Goal: Check status: Check status

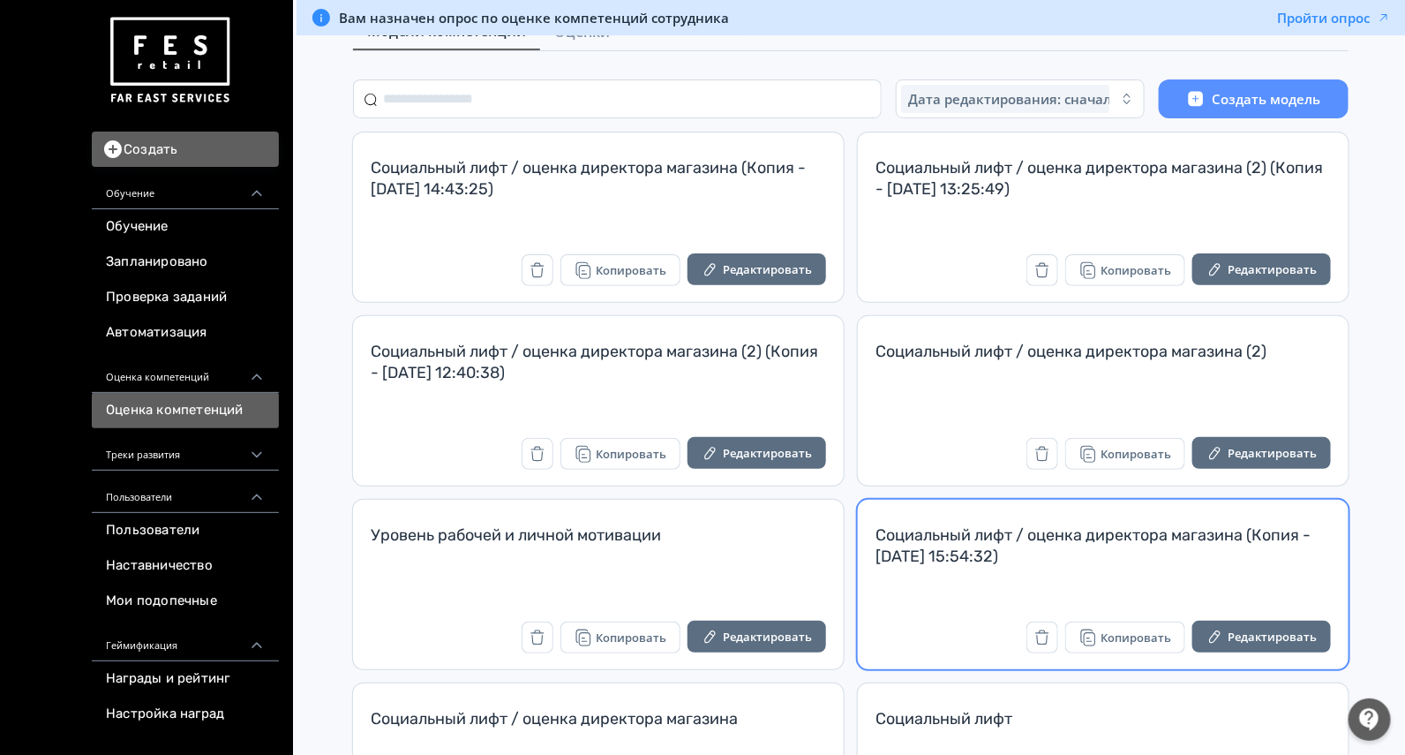
scroll to position [220, 0]
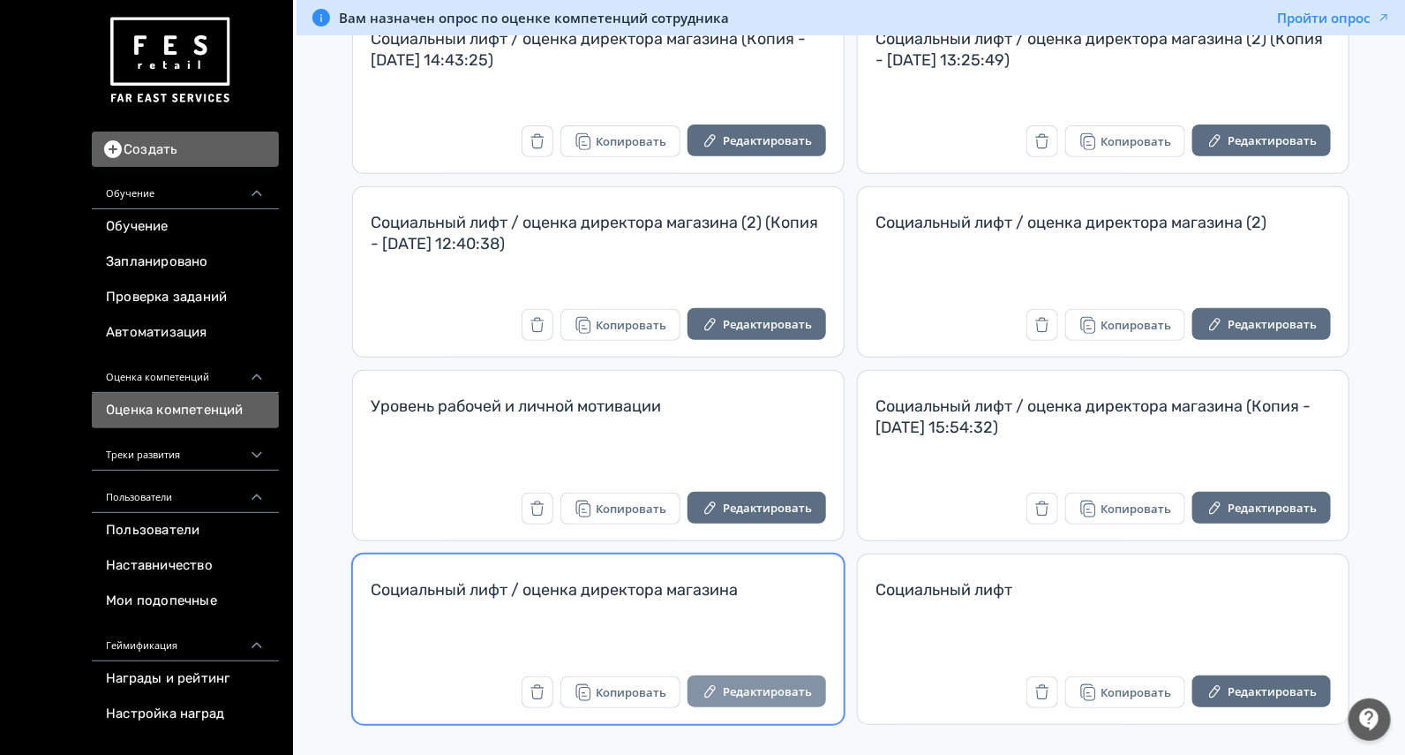
click at [770, 693] on button "Редактировать" at bounding box center [757, 691] width 139 height 32
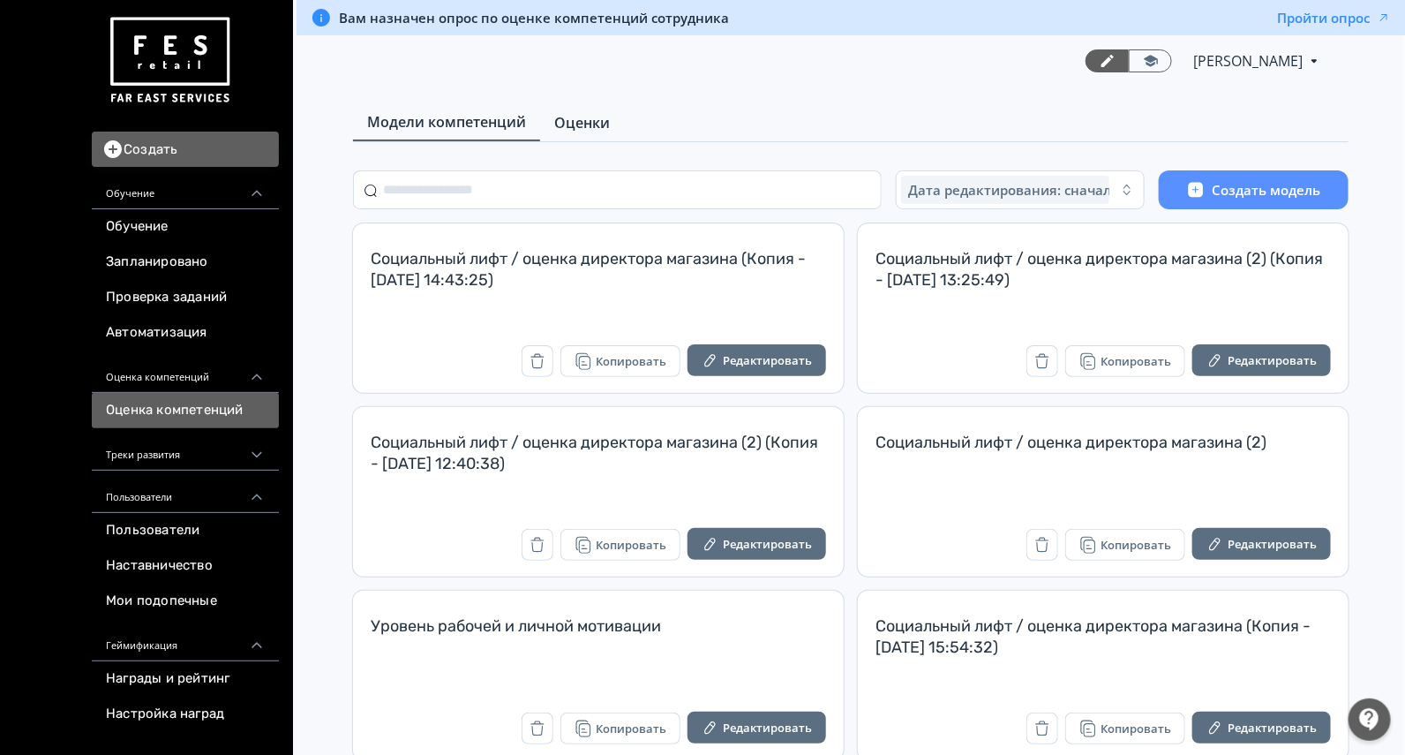
click at [592, 106] on link "Оценки" at bounding box center [582, 122] width 84 height 35
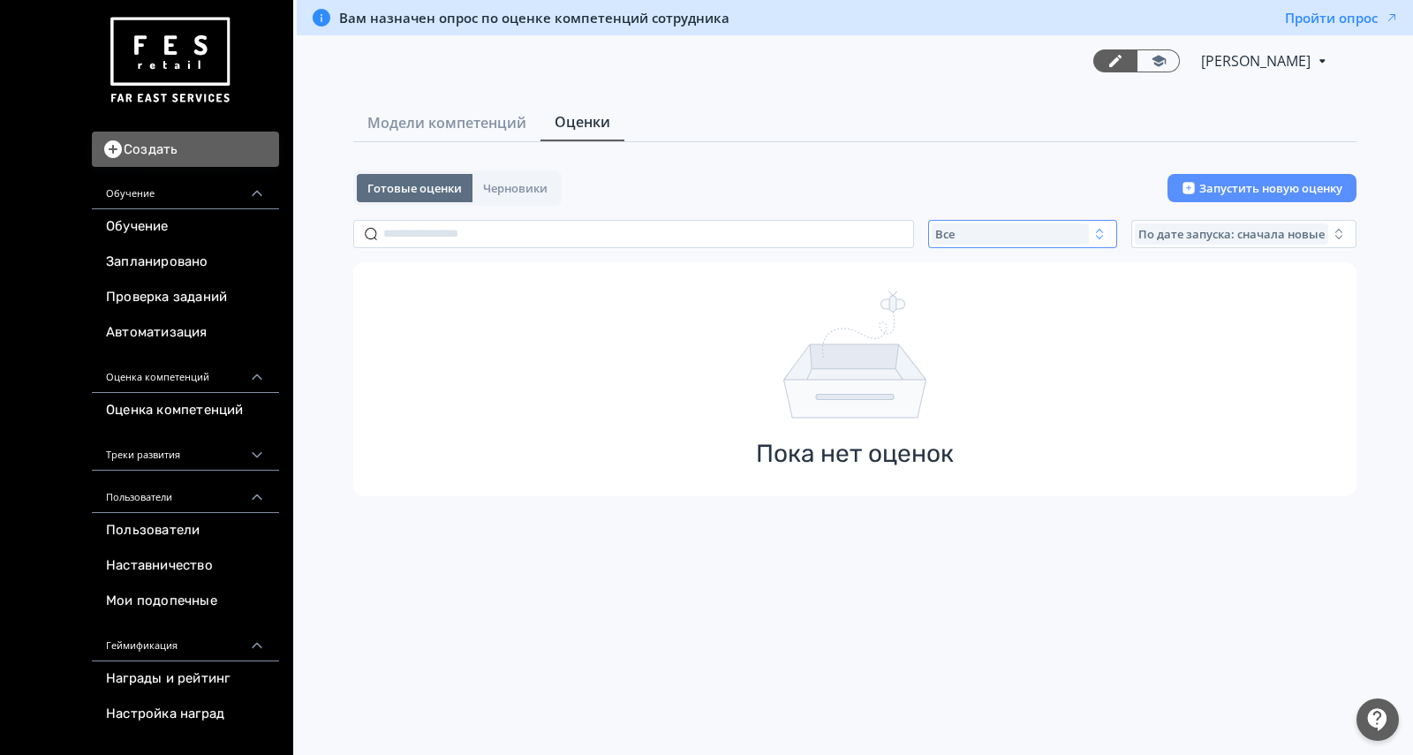
click at [1010, 230] on div "Все" at bounding box center [1009, 233] width 157 height 21
click at [991, 310] on span "Активные" at bounding box center [983, 307] width 64 height 18
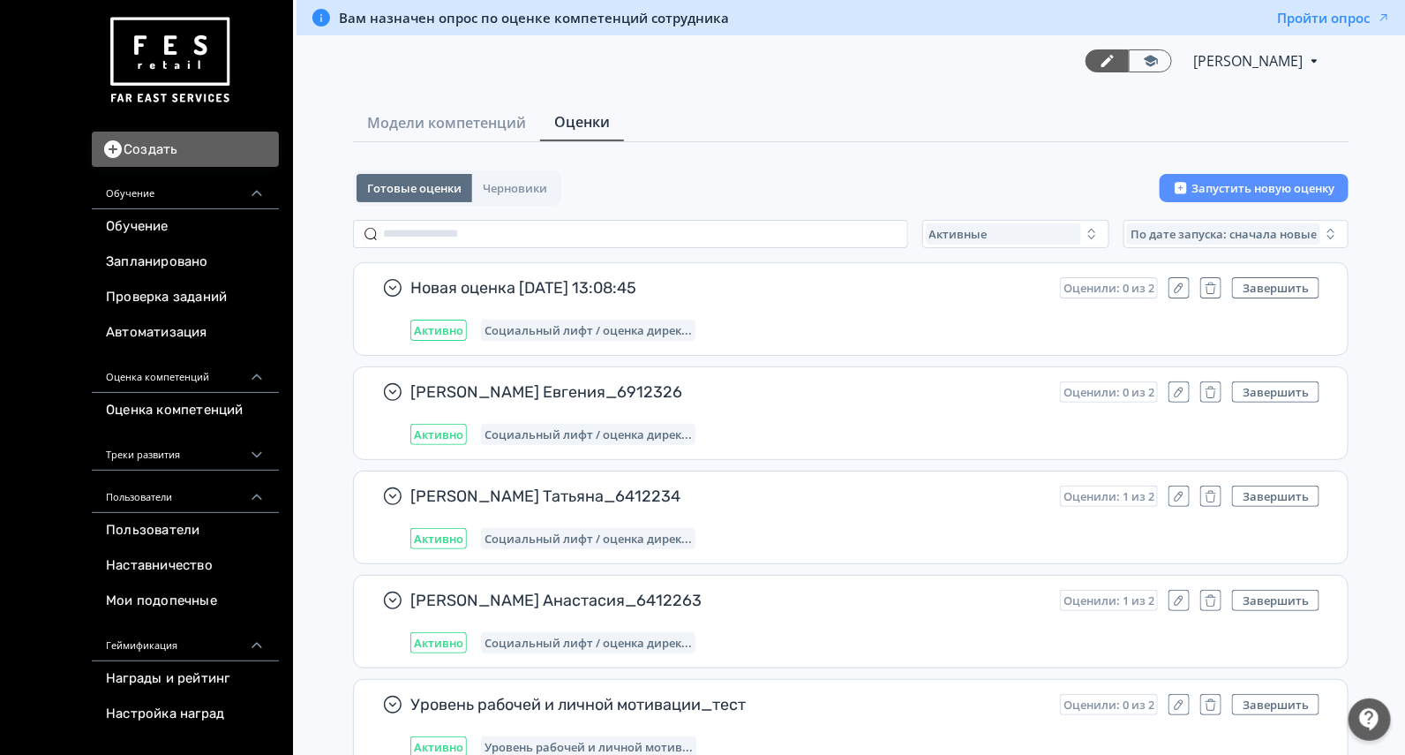
scroll to position [10875, 0]
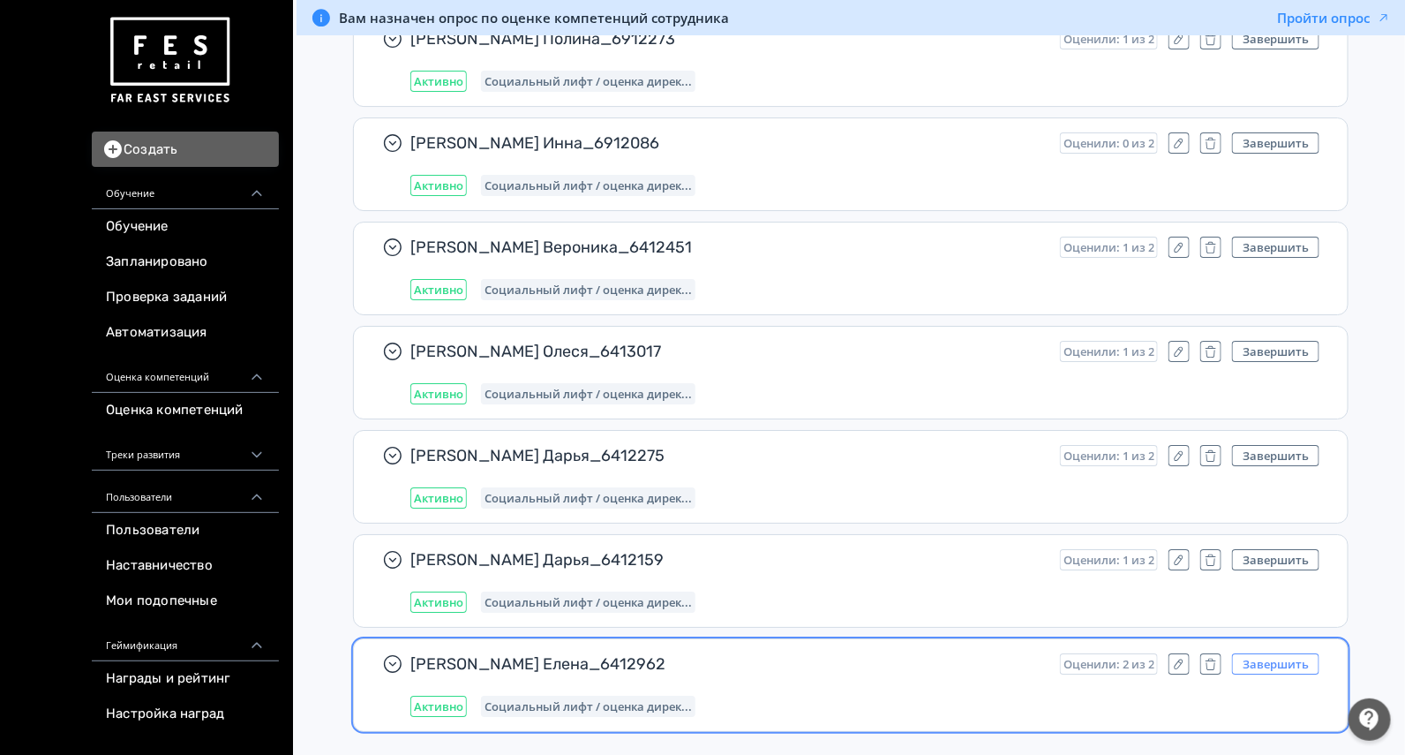
click at [1256, 653] on button "Завершить" at bounding box center [1275, 663] width 87 height 21
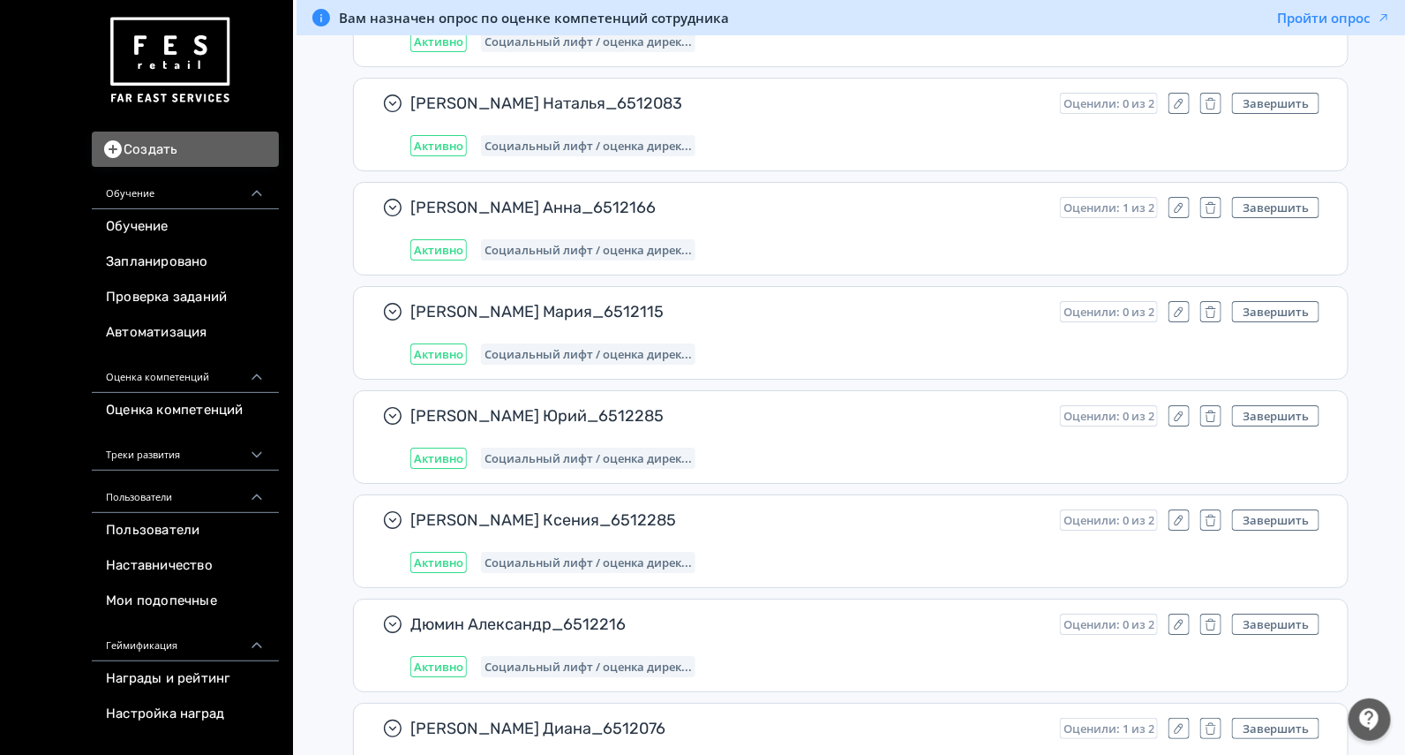
scroll to position [7681, 0]
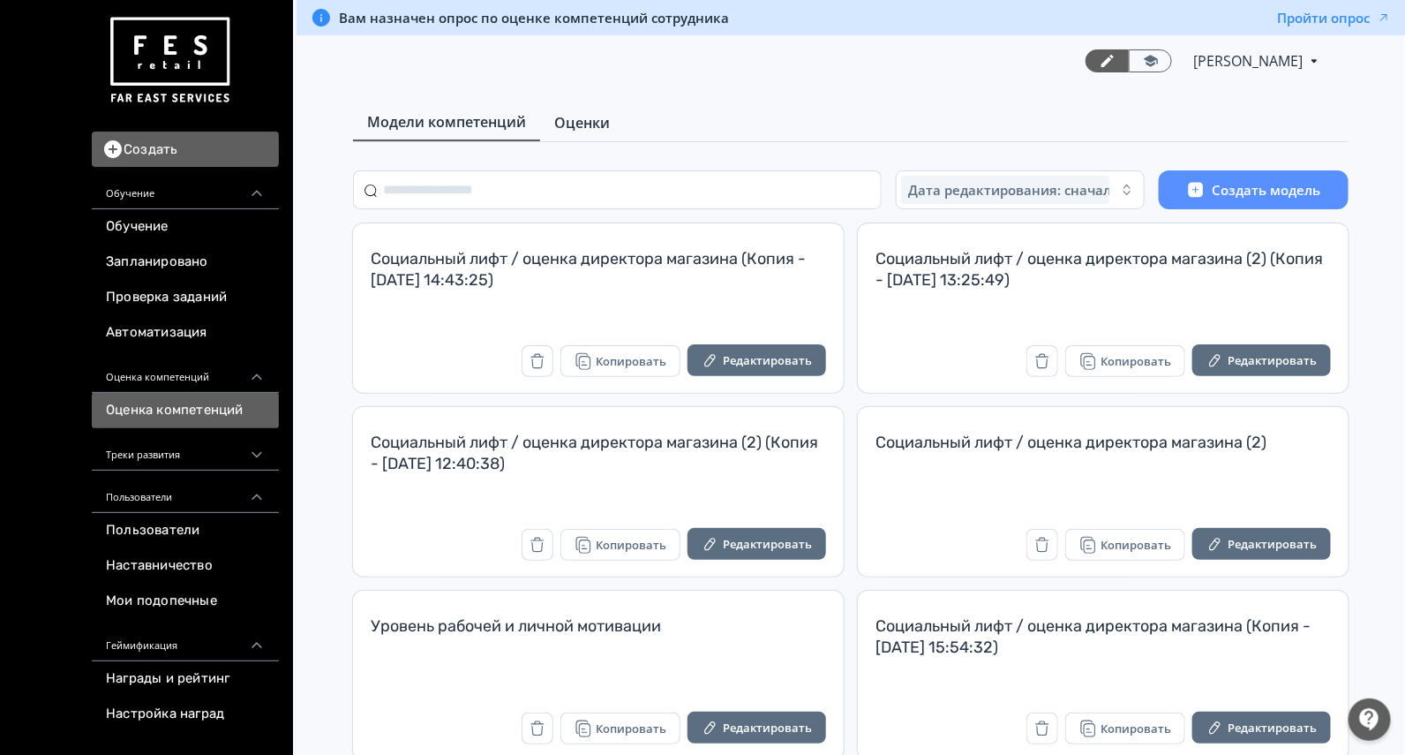
click at [596, 115] on span "Оценки" at bounding box center [582, 122] width 56 height 21
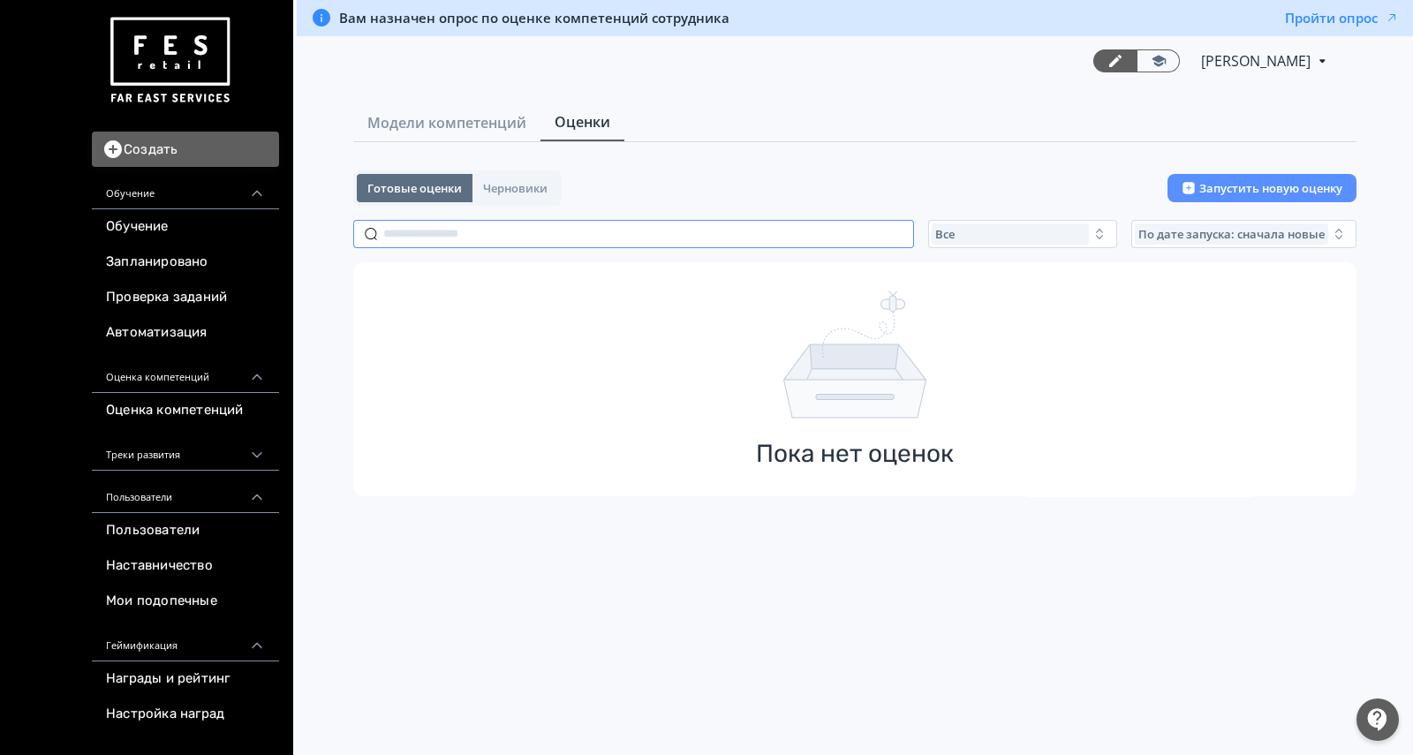
click at [665, 238] on input "text" at bounding box center [633, 234] width 561 height 28
type input "*"
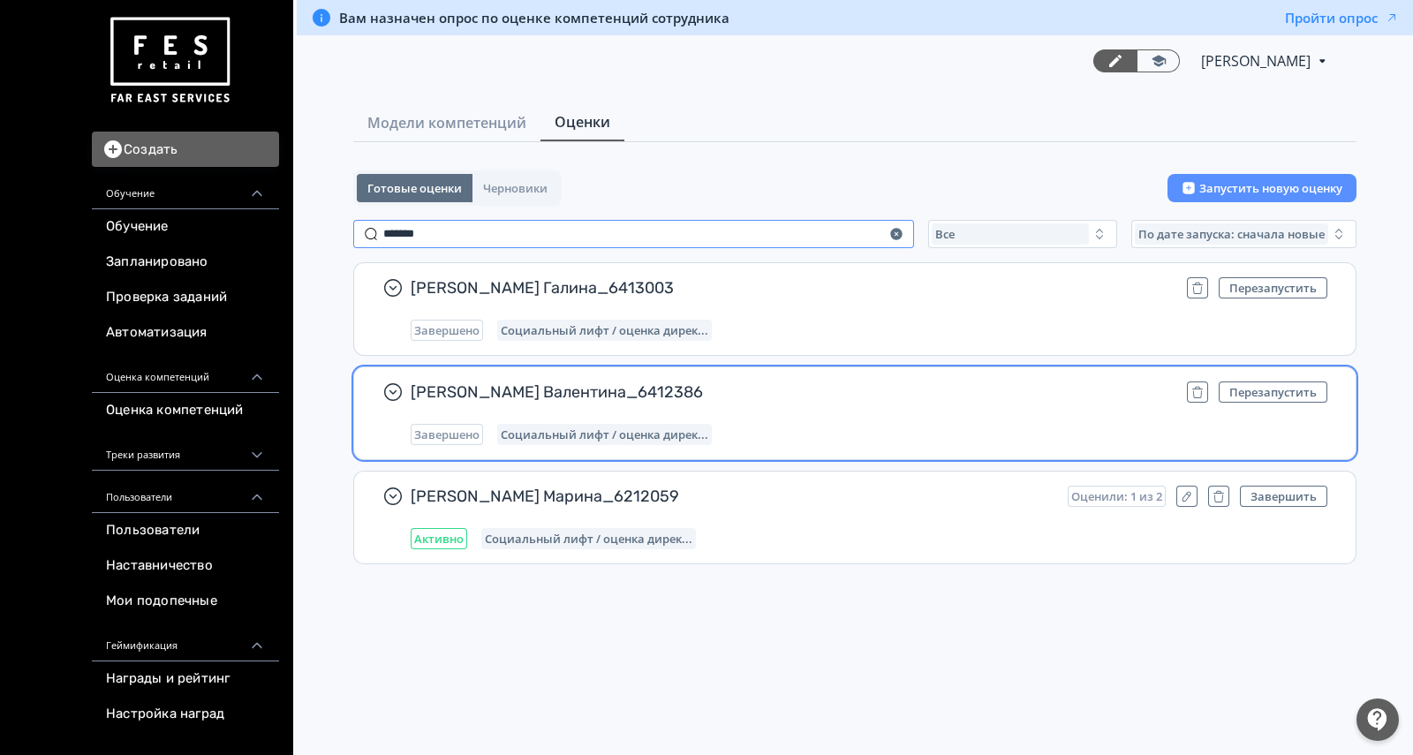
type input "*******"
click at [994, 412] on div "Иванова Валентина_6412386 Перезапустить Завершено Социальный лифт / оценка дире…" at bounding box center [869, 413] width 916 height 64
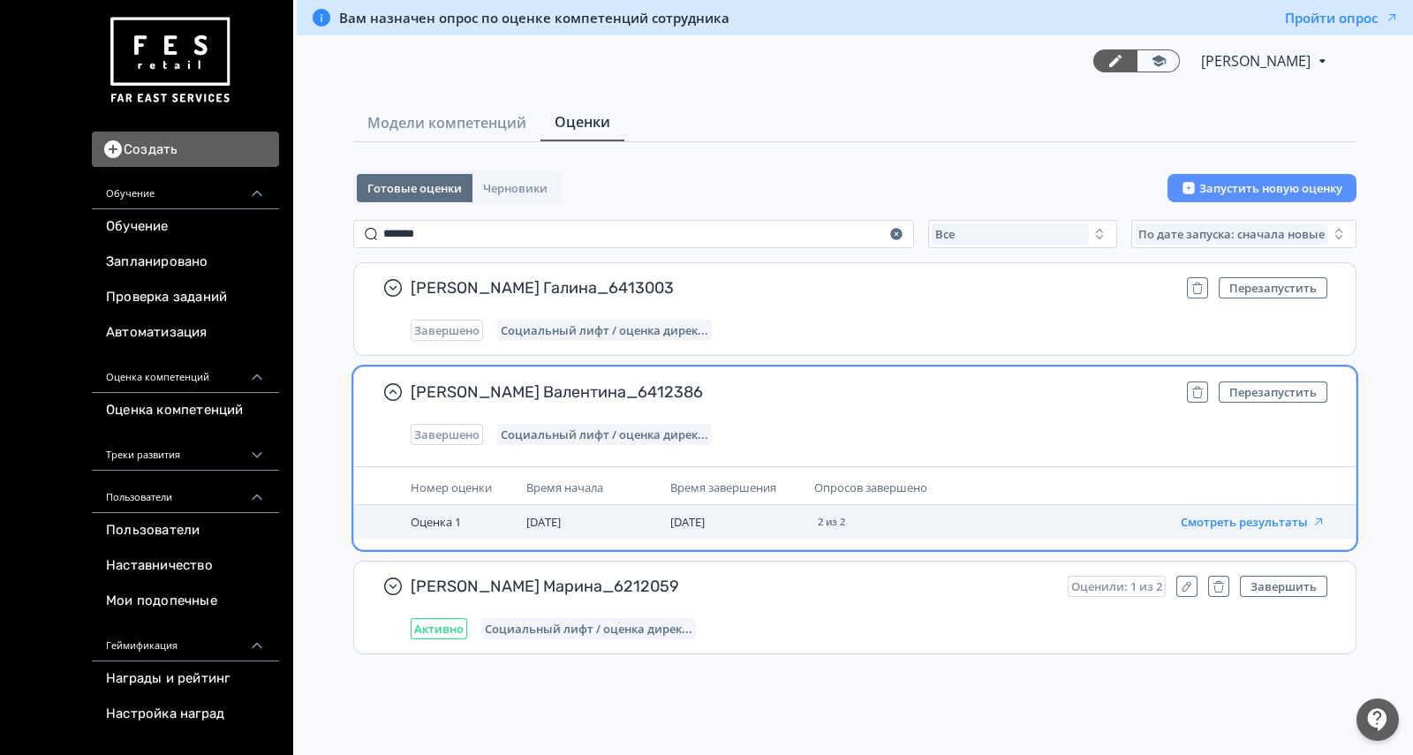
click at [1247, 524] on button "Смотреть результаты" at bounding box center [1252, 522] width 145 height 14
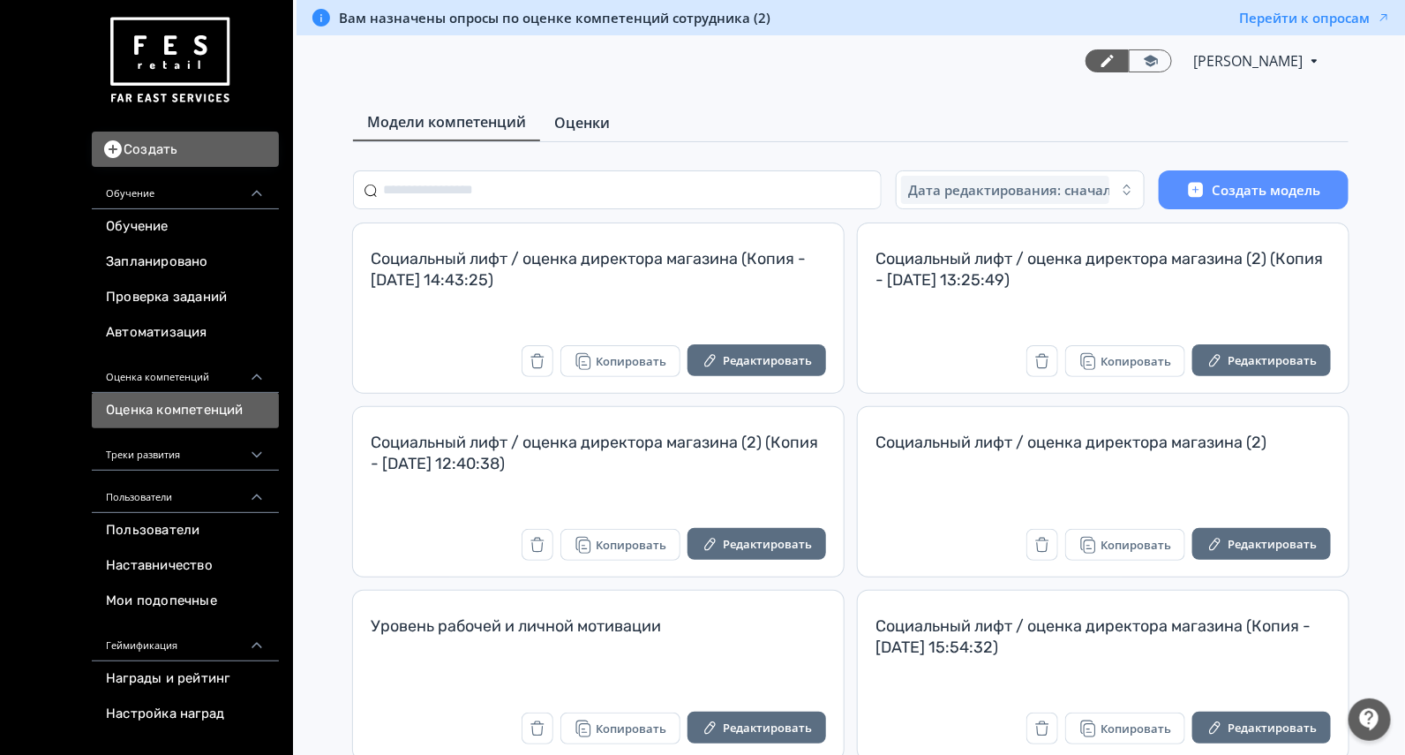
click at [606, 118] on span "Оценки" at bounding box center [582, 122] width 56 height 21
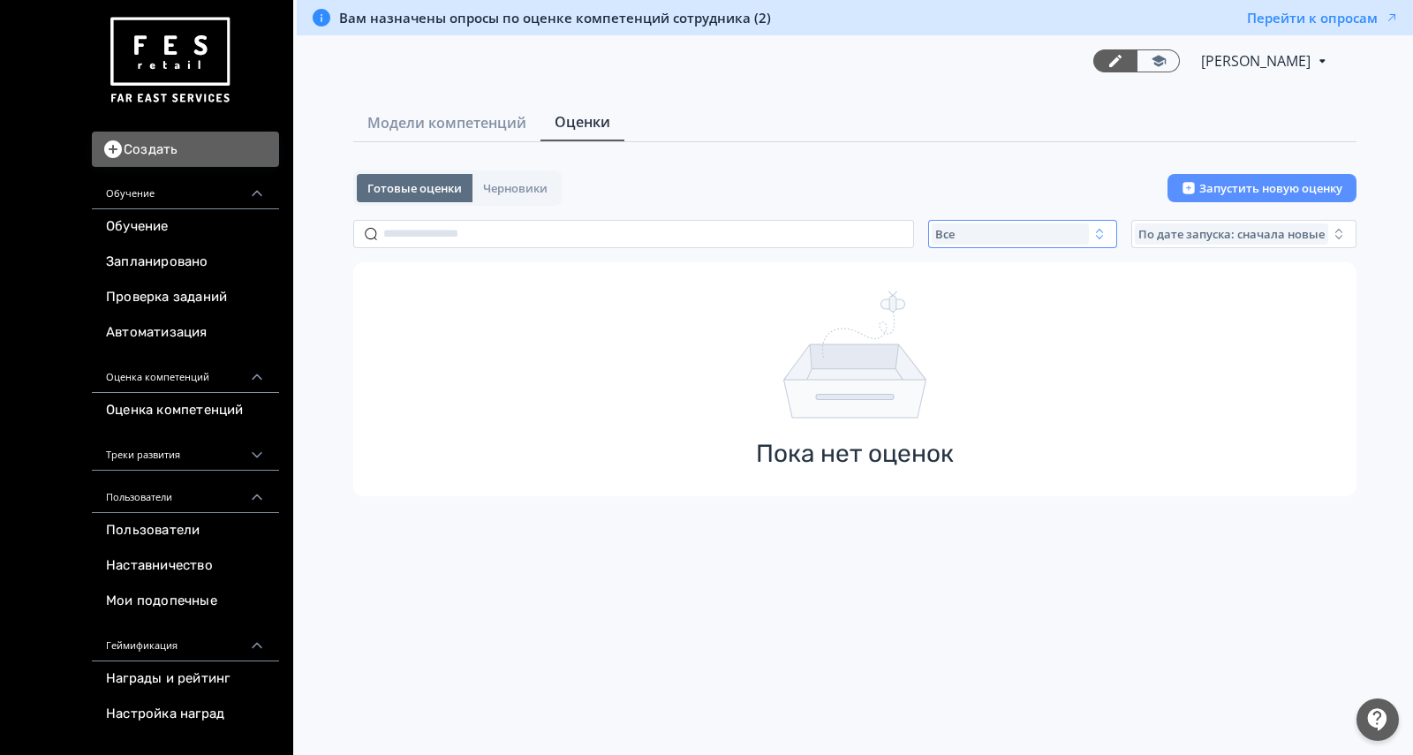
click at [961, 220] on button "Все" at bounding box center [1022, 234] width 189 height 28
click at [974, 294] on button "Активные" at bounding box center [1105, 306] width 309 height 32
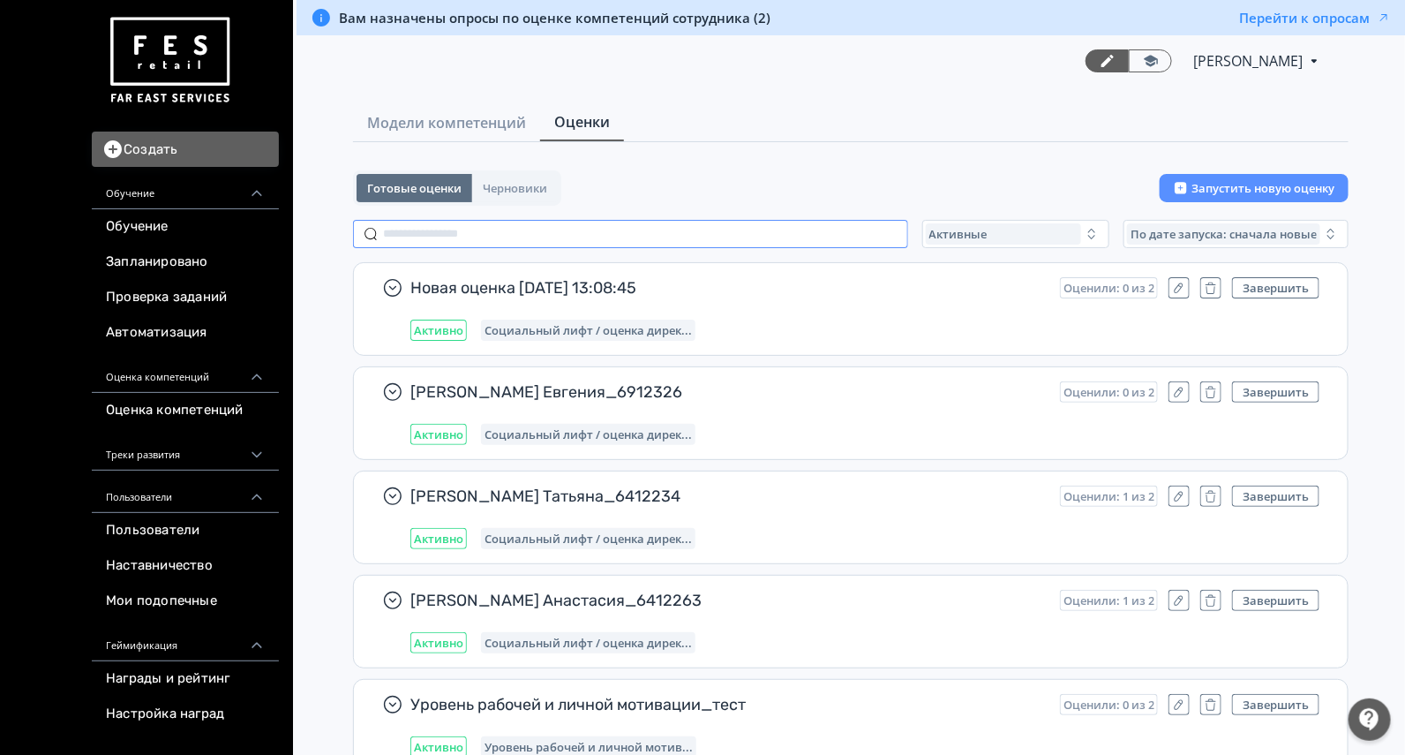
click at [573, 221] on input "text" at bounding box center [630, 234] width 555 height 28
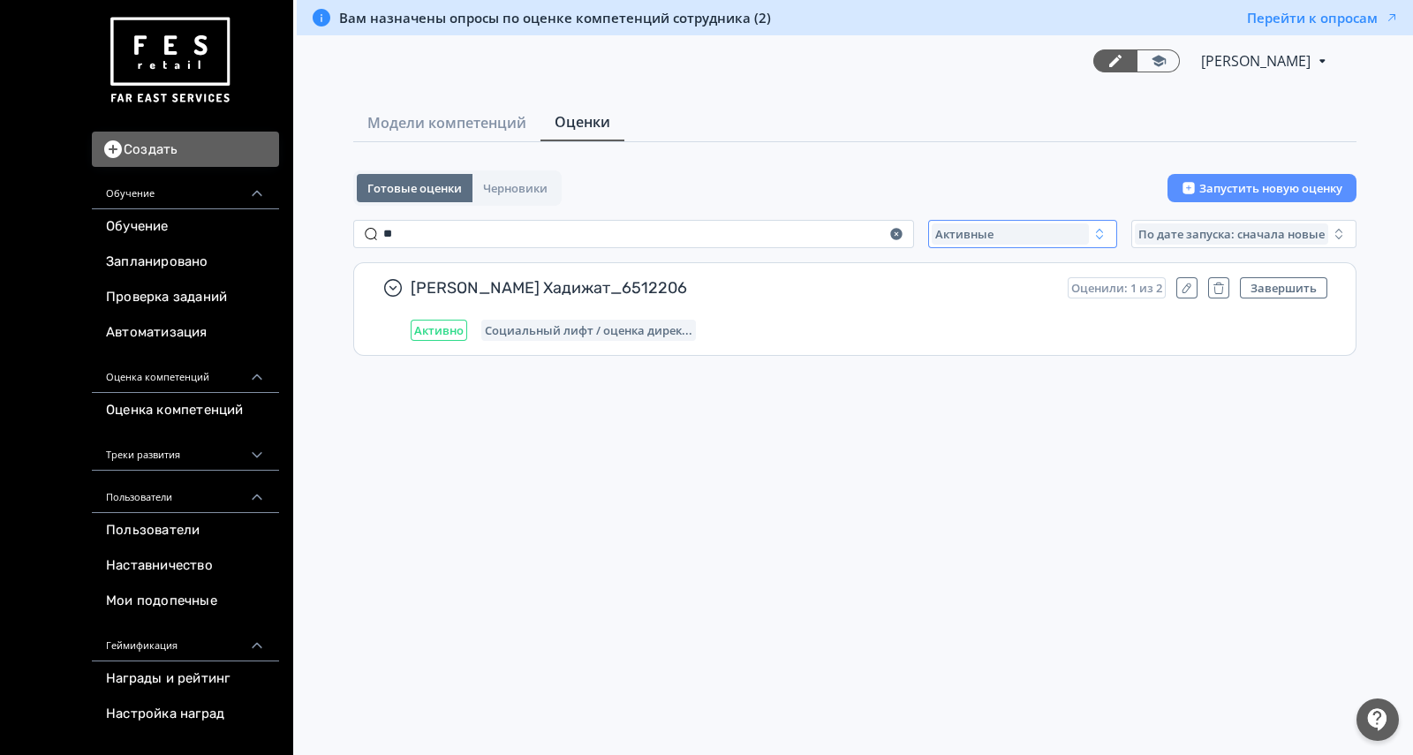
click at [945, 231] on span "Активные" at bounding box center [964, 234] width 58 height 14
click at [943, 276] on div "Все" at bounding box center [1104, 275] width 332 height 32
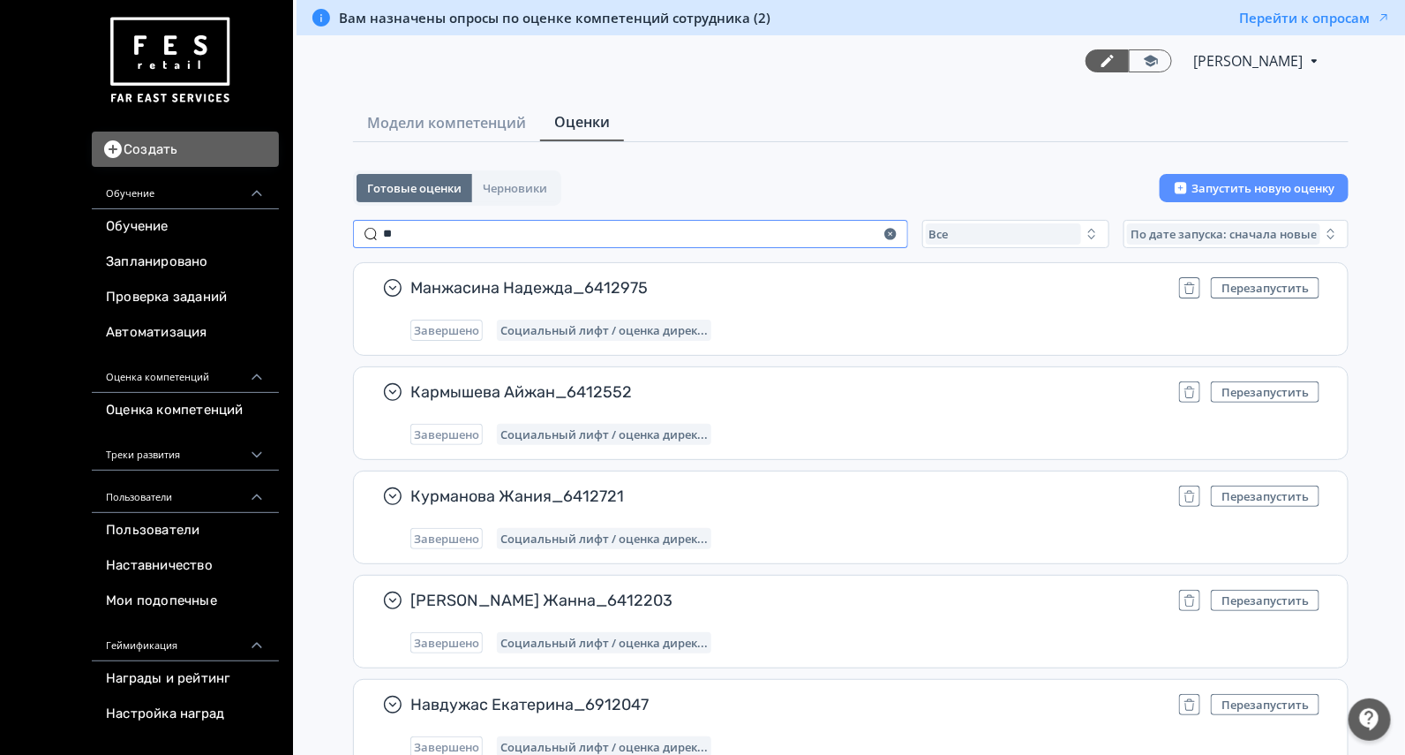
click at [486, 242] on input "**" at bounding box center [630, 234] width 555 height 28
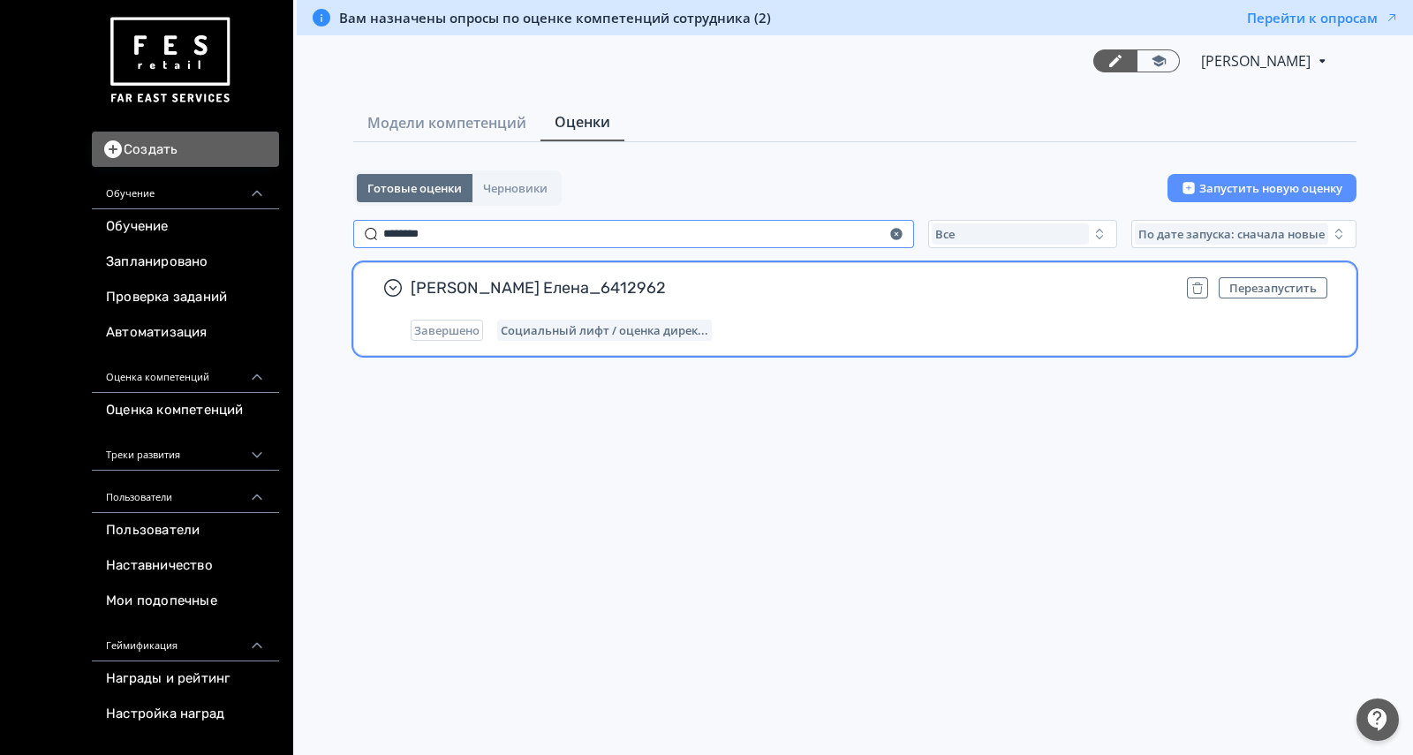
type input "********"
click at [881, 323] on div "Завершено Социальный лифт / оценка дирек..." at bounding box center [869, 330] width 916 height 21
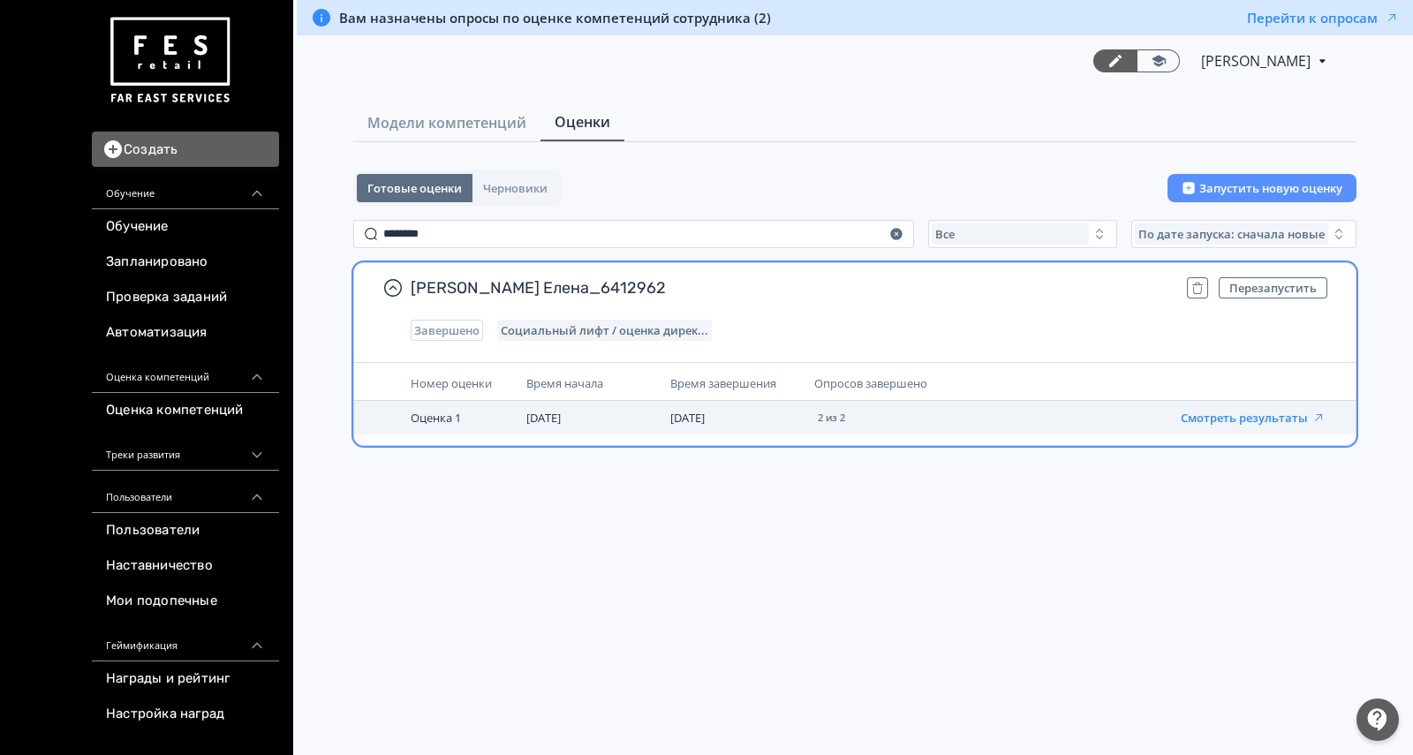
click at [1263, 414] on button "Смотреть результаты" at bounding box center [1252, 418] width 145 height 14
